Goal: Check status: Check status

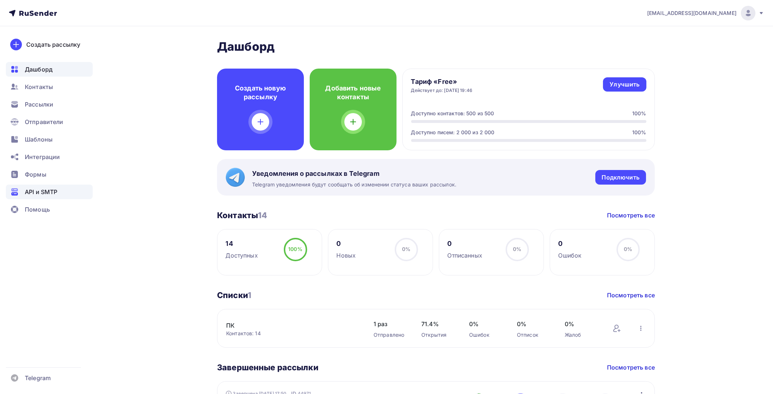
click at [42, 190] on span "API и SMTP" at bounding box center [41, 192] width 32 height 9
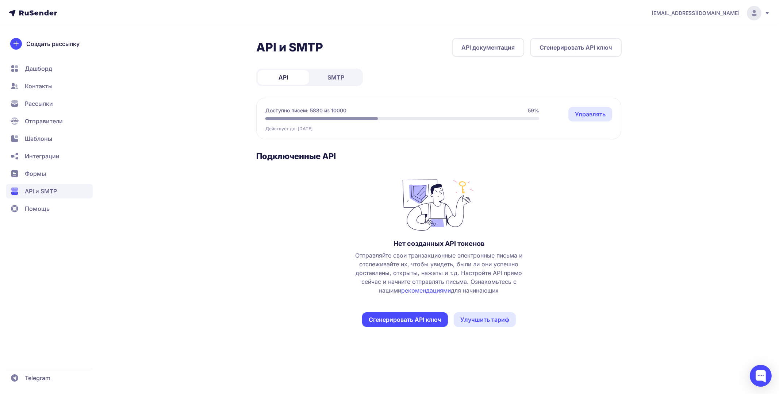
click at [338, 77] on span "SMTP" at bounding box center [335, 77] width 17 height 9
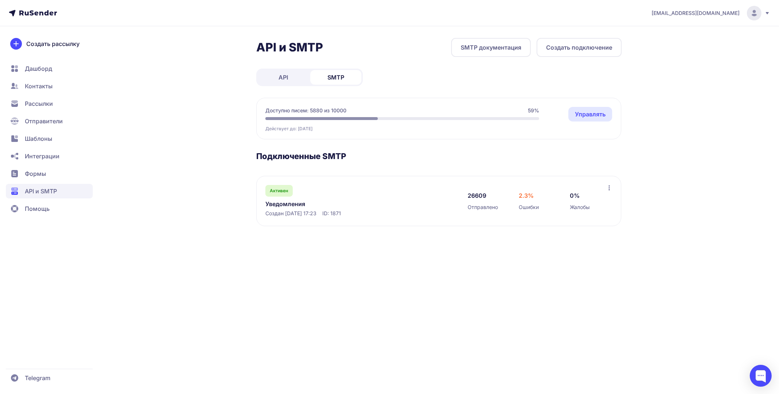
click at [289, 203] on link "Уведомления" at bounding box center [340, 204] width 150 height 9
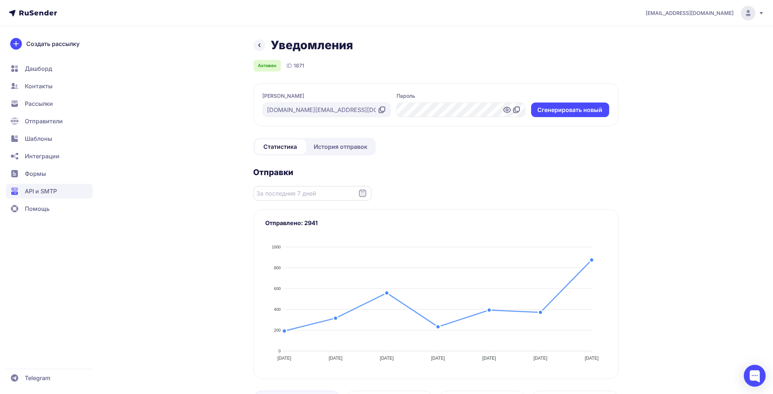
click at [347, 194] on input "Datepicker input" at bounding box center [313, 193] width 118 height 15
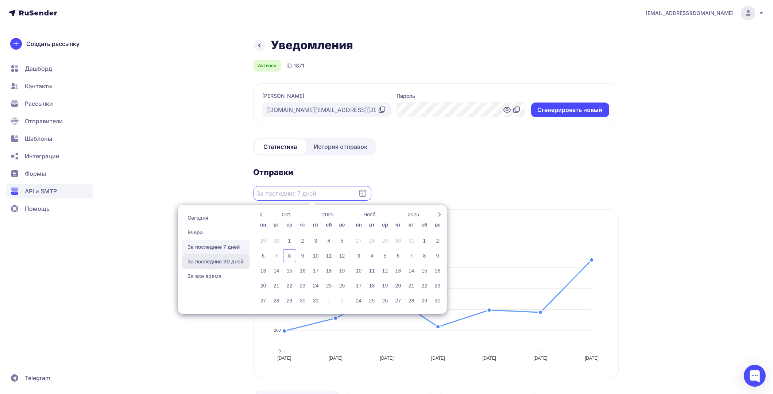
click at [220, 258] on span "За последние 30 дней" at bounding box center [216, 261] width 68 height 15
type input "09.09.2025 - 08.10.2025"
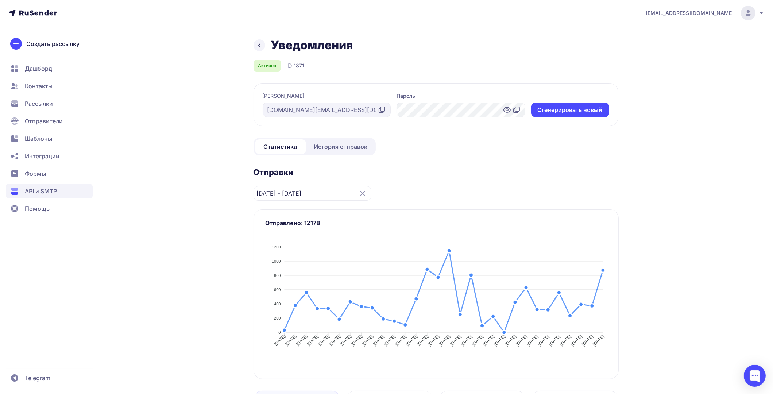
click at [319, 147] on span "История отправок" at bounding box center [341, 146] width 54 height 9
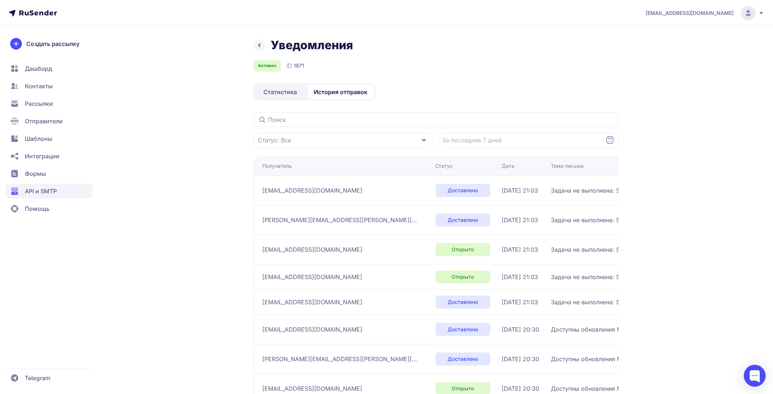
click at [41, 190] on span "API и SMTP" at bounding box center [41, 191] width 32 height 9
